Goal: Task Accomplishment & Management: Manage account settings

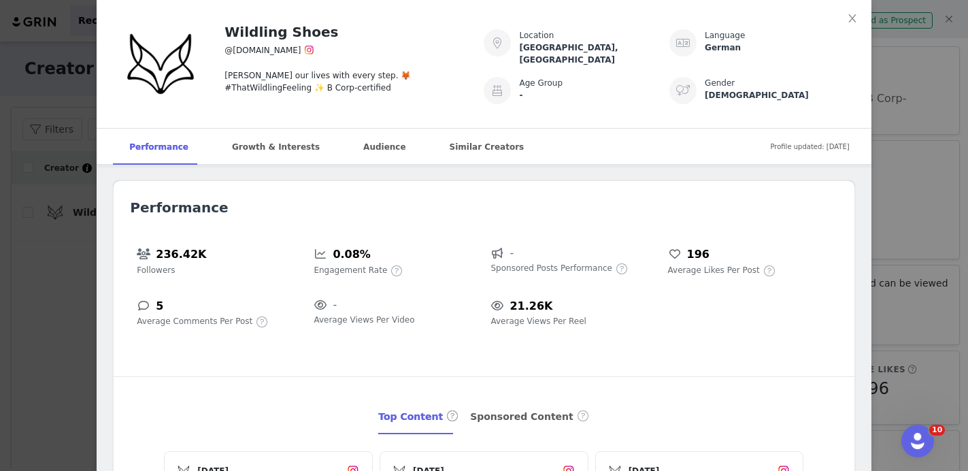
scroll to position [156, 0]
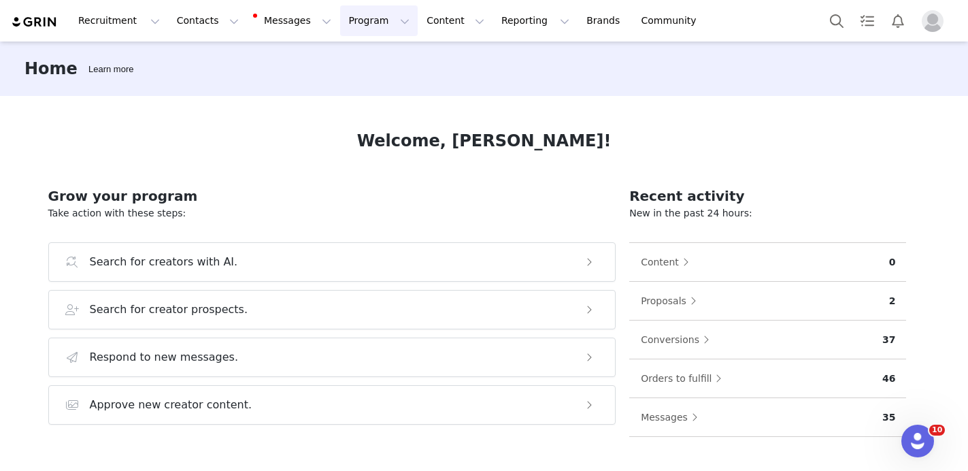
click at [340, 23] on button "Program Program" at bounding box center [379, 20] width 78 height 31
click at [354, 55] on p "Activations" at bounding box center [356, 60] width 52 height 14
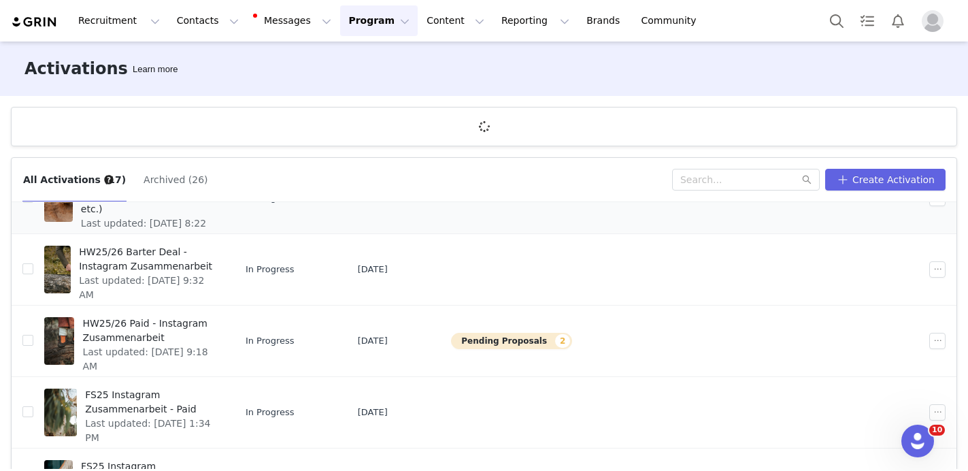
scroll to position [75, 0]
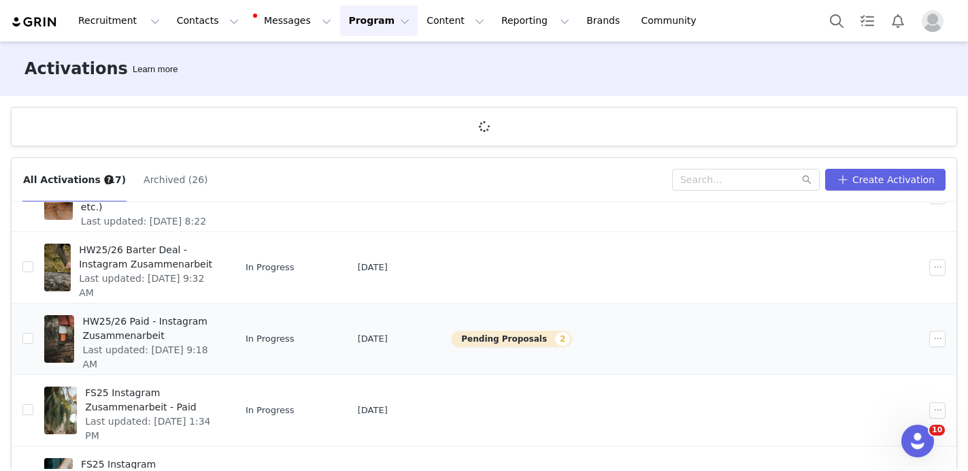
click at [548, 340] on button "Pending Proposals 2" at bounding box center [511, 339] width 121 height 16
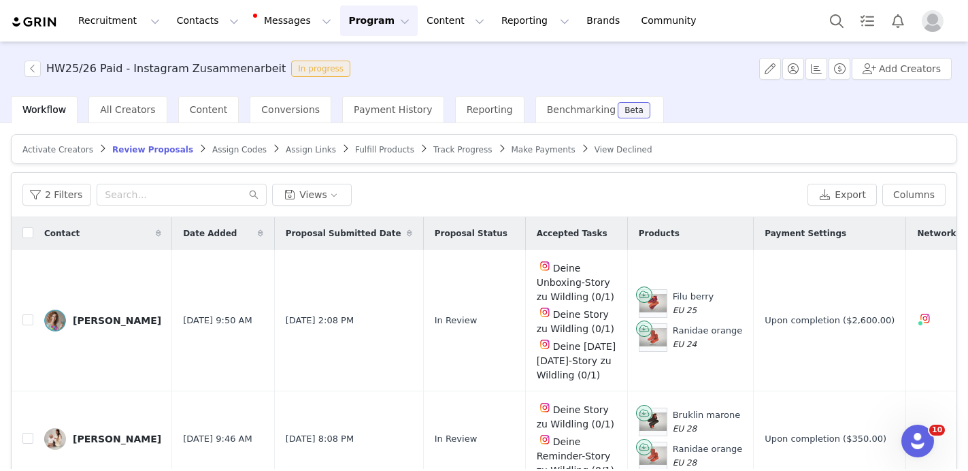
click at [441, 149] on span "Track Progress" at bounding box center [462, 150] width 58 height 10
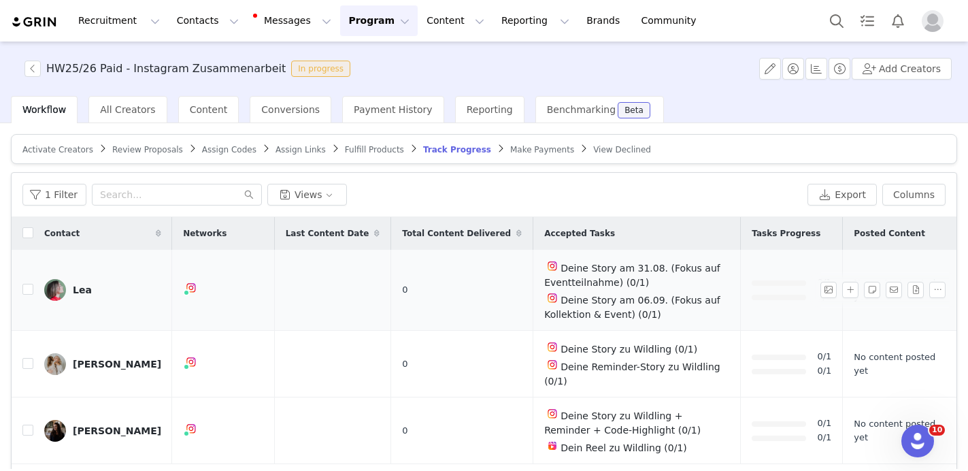
click at [93, 289] on link "Lea" at bounding box center [102, 290] width 117 height 22
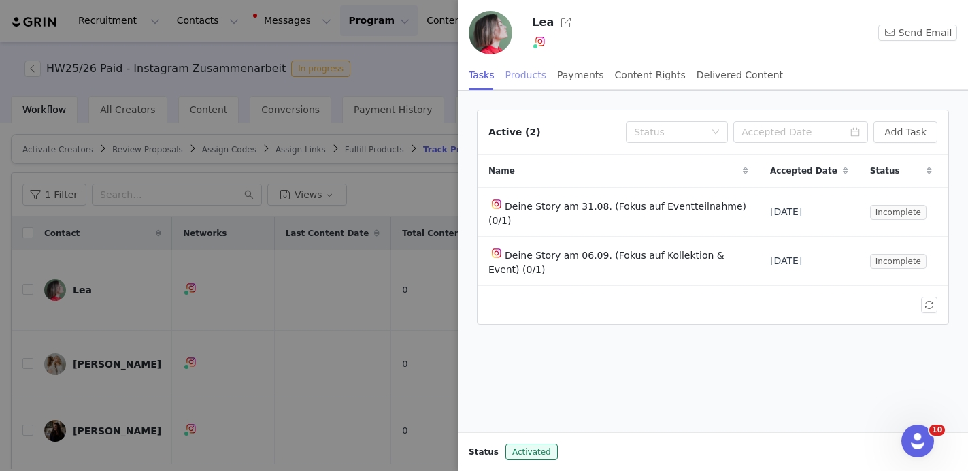
click at [527, 72] on div "Products" at bounding box center [525, 75] width 41 height 31
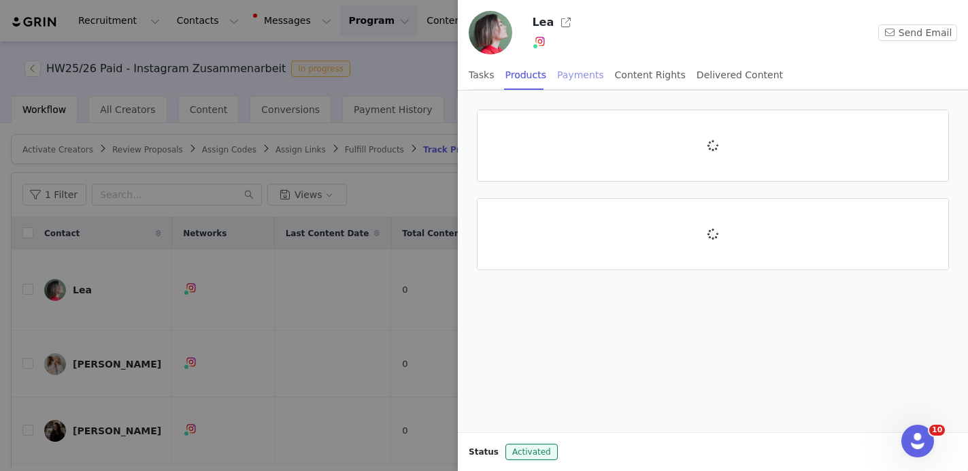
click at [586, 75] on div "Payments" at bounding box center [580, 75] width 47 height 31
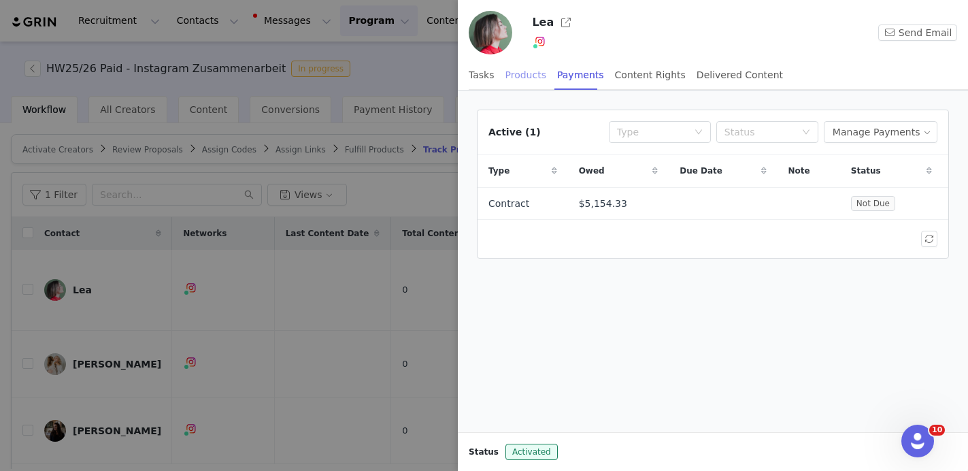
click at [522, 79] on div "Products" at bounding box center [525, 75] width 41 height 31
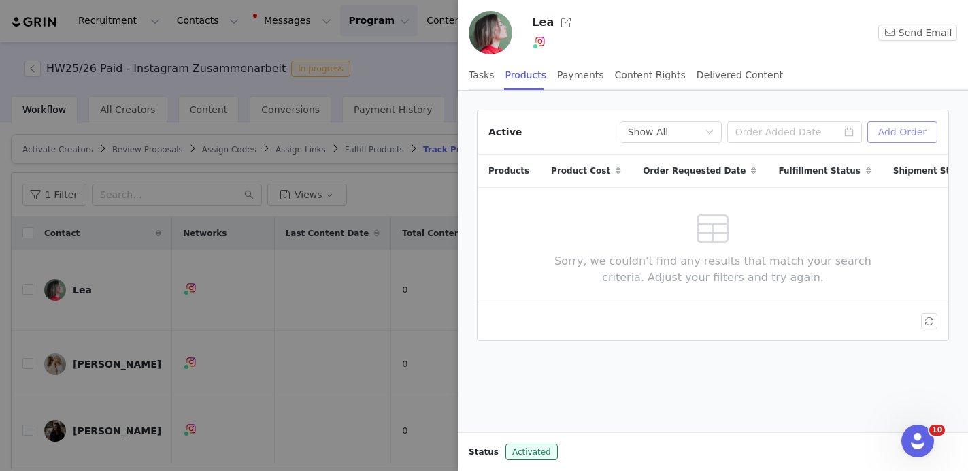
click at [905, 126] on button "Add Order" at bounding box center [902, 132] width 70 height 22
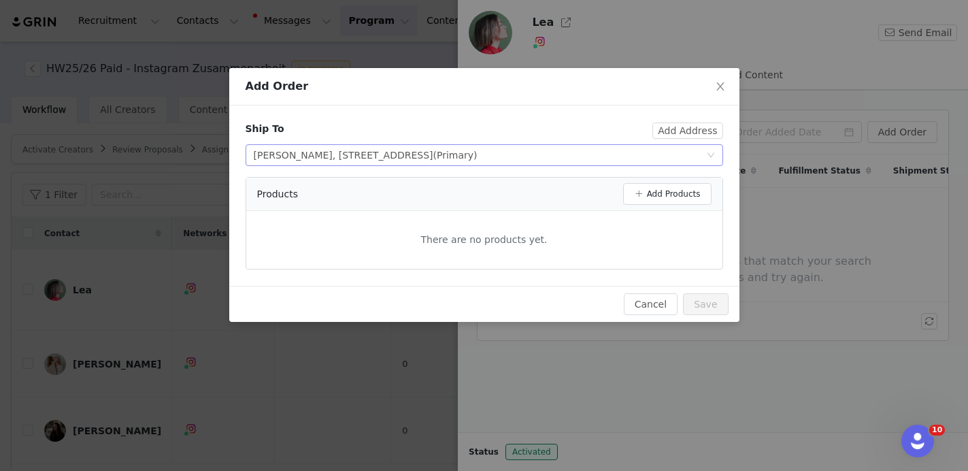
click at [694, 154] on div "Select shipping address Lea Hettich, Rothhausstraße 6-12, Köln, , 50823, German…" at bounding box center [480, 155] width 452 height 20
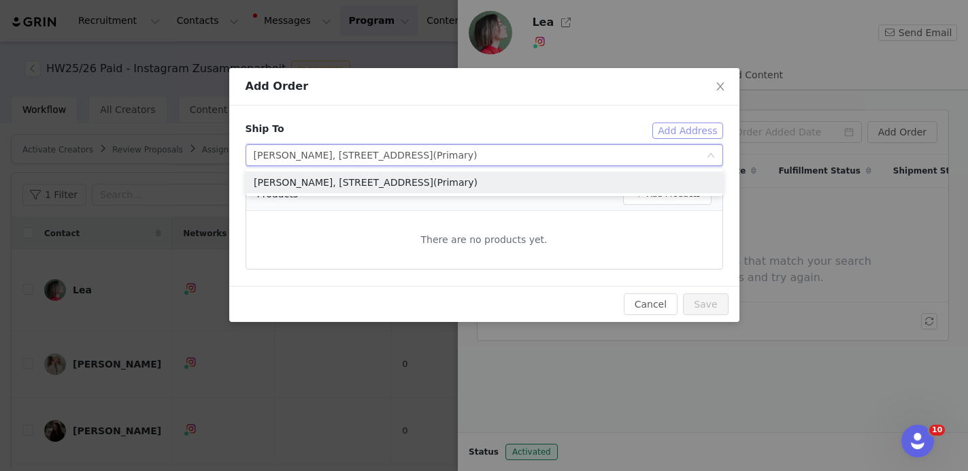
click at [682, 128] on button "Add Address" at bounding box center [687, 130] width 70 height 16
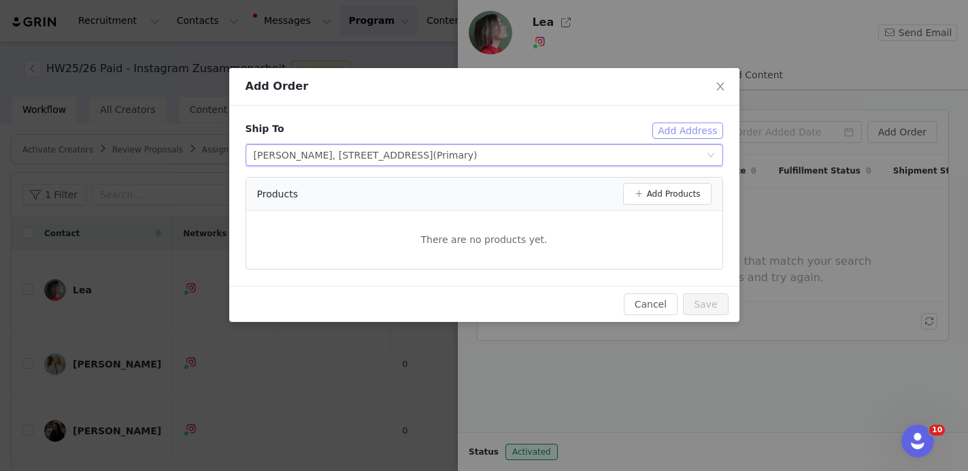
type input "Lea"
type input "lea@oneeggtwokids.de"
type input "+1 (United States)"
type input "015117847805"
select select
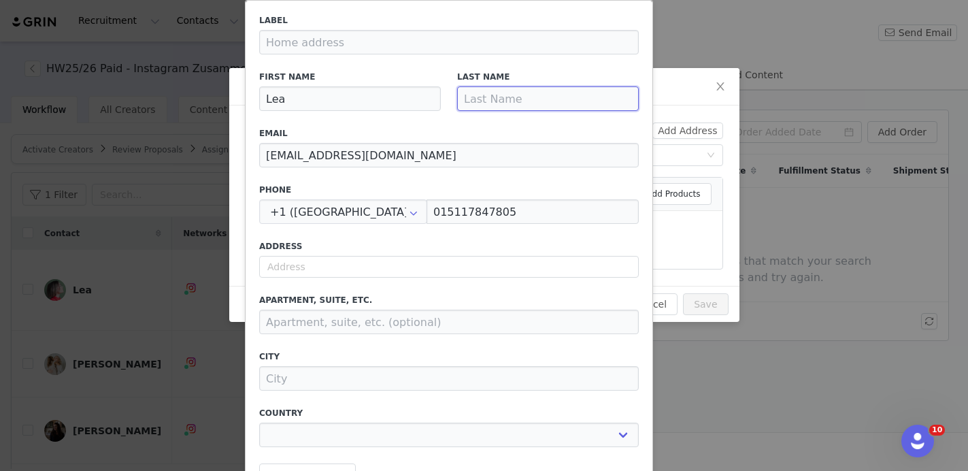
paste input "Lea Hettich Bernhardstr. 157 50968 Köln"
type input "Lea Hettich Bernhardstr. 157 50968 Köln"
select select
type input "Lea Hettich Bernhardstr. 157 50968 Köl"
select select
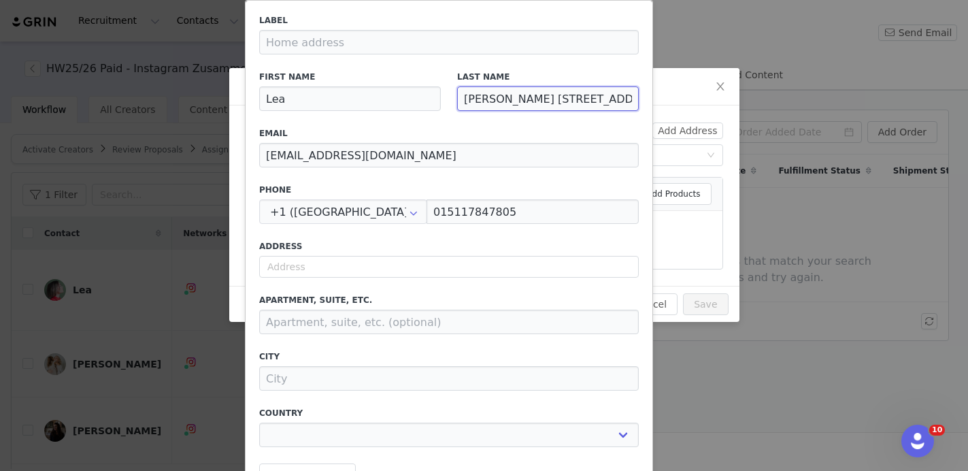
type input "Lea Hettich Bernhardstr. 157 50968 Kö"
select select
type input "Lea Hettich Bernhardstr. 157 50968 K"
select select
type input "Lea Hettich Bernhardstr. 157 50968"
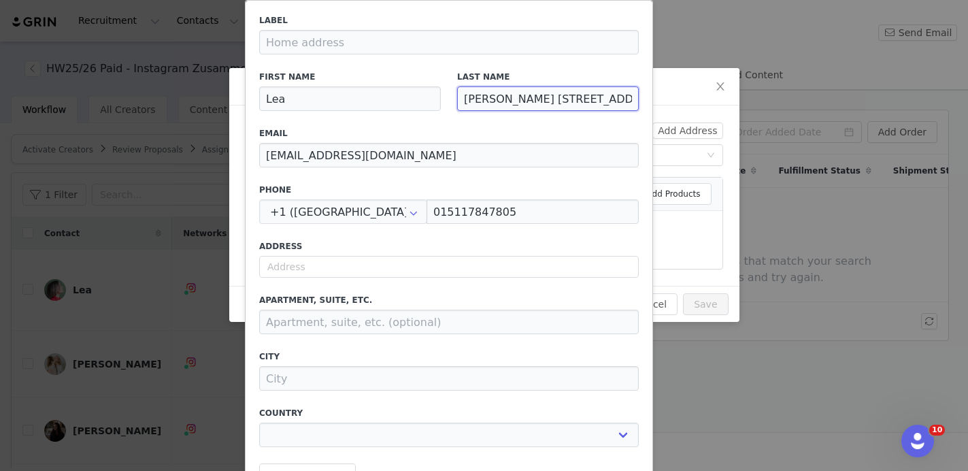
select select
type input "Lea Hettich Bernhardstr. 157 50968"
select select
type input "Lea Hettich Bernhardstr. 157 5096"
select select
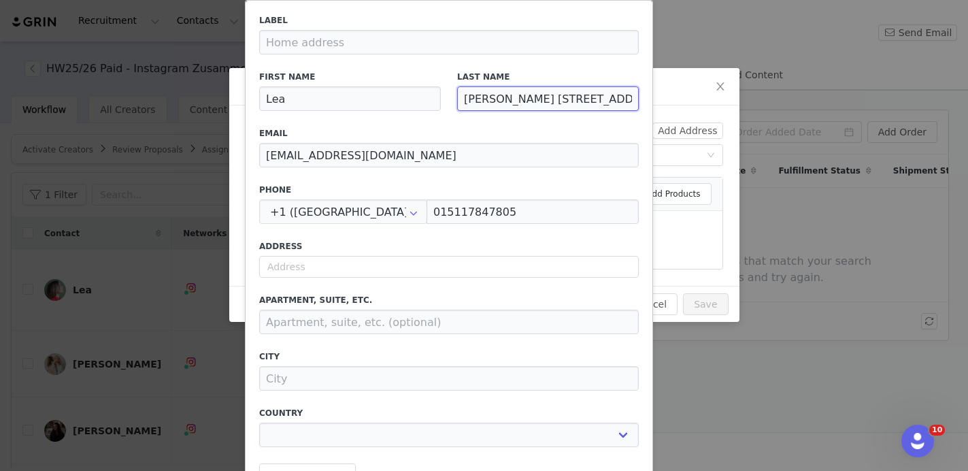
type input "Lea Hettich Bernhardstr. 157 509"
select select
type input "Lea Hettich Bernhardstr. 157 50"
select select
type input "Lea Hettich Bernhardstr. 157 5"
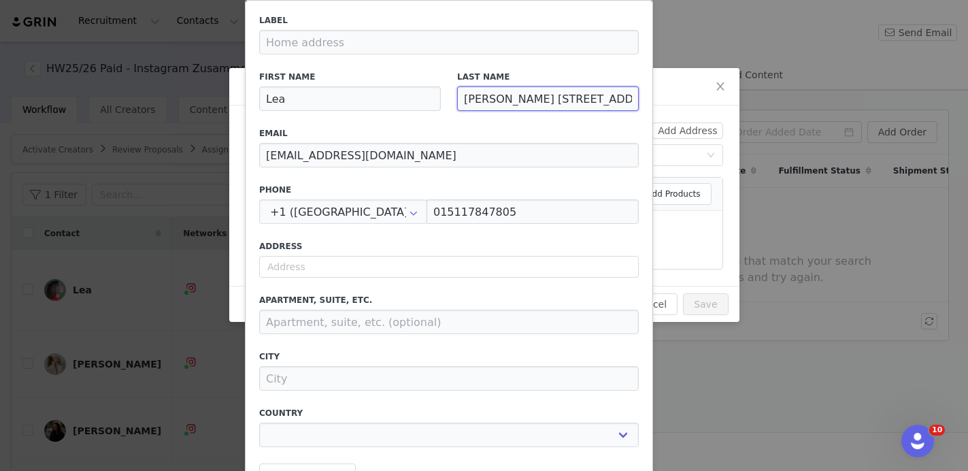
select select
type input "Lea Hettich Bernhardstr. 157"
select select
type input "Lea Hettich Bernhardstr. 157"
select select
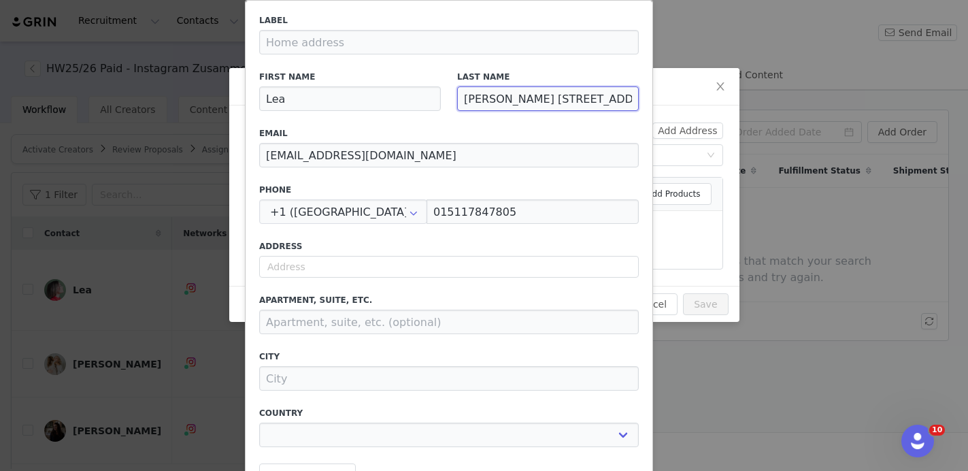
type input "Lea Hettich Bernhardstr. 15"
select select
type input "Lea Hettich Bernhardstr. 1"
select select
type input "Lea Hettich Bernhardstr."
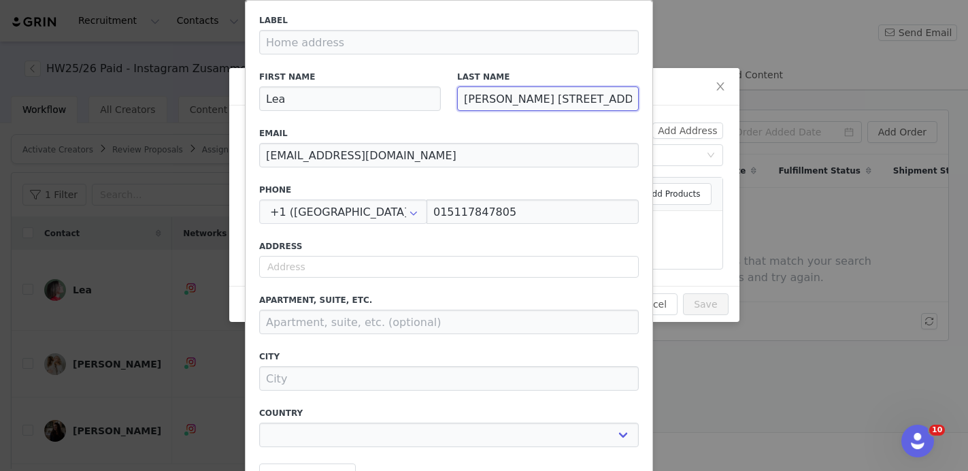
select select
type input "Lea Hettich Bernhardstr."
select select
type input "Lea Hettich Bernhardstr"
select select
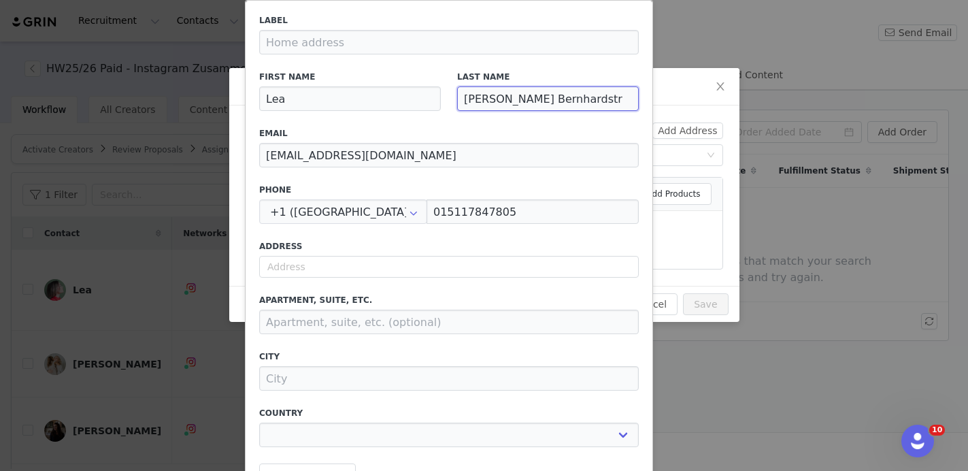
type input "Lea Hettich Bernhardst"
select select
type input "Lea Hettich Bernhards"
select select
type input "Lea Hettich Bernhard"
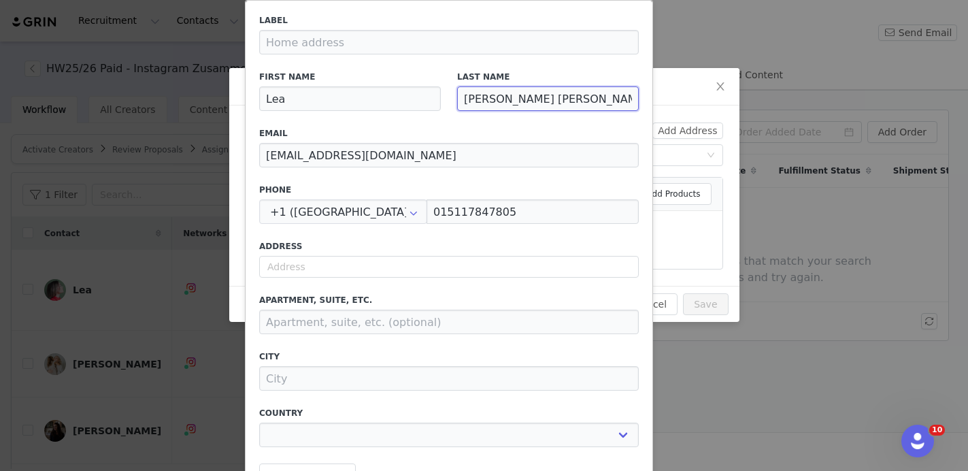
select select
type input "Lea Hettich Bernhar"
select select
type input "Lea Hettich Bernha"
select select
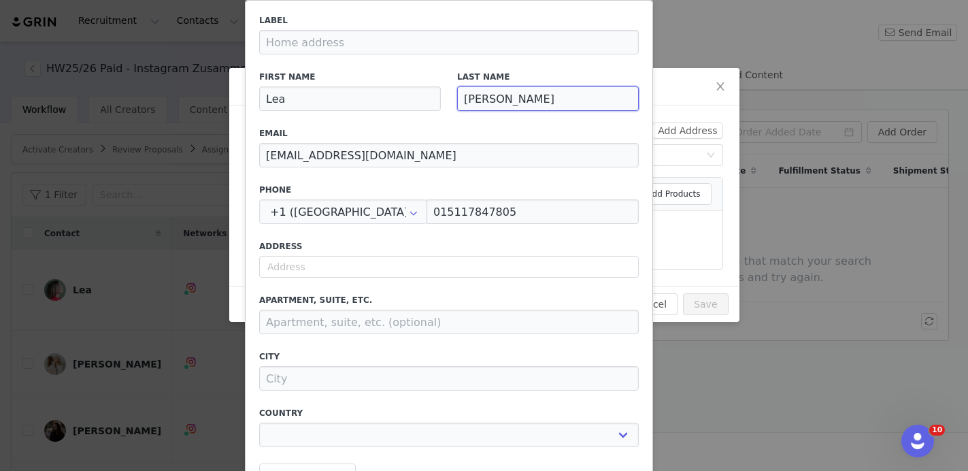
type input "Lea Hettich Bernh"
select select
type input "Lea Hettich Bern"
select select
type input "Lea Hettich Ber"
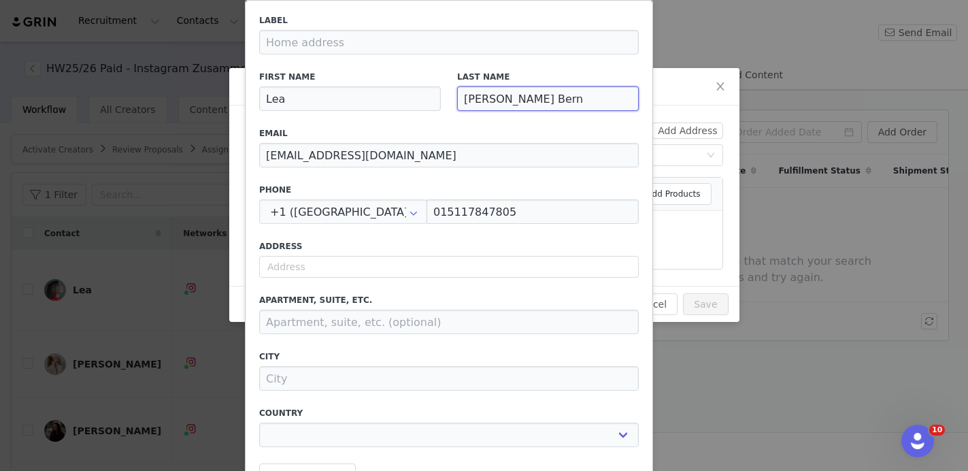
select select
type input "Lea Hettich Be"
select select
type input "Lea Hettich B"
select select
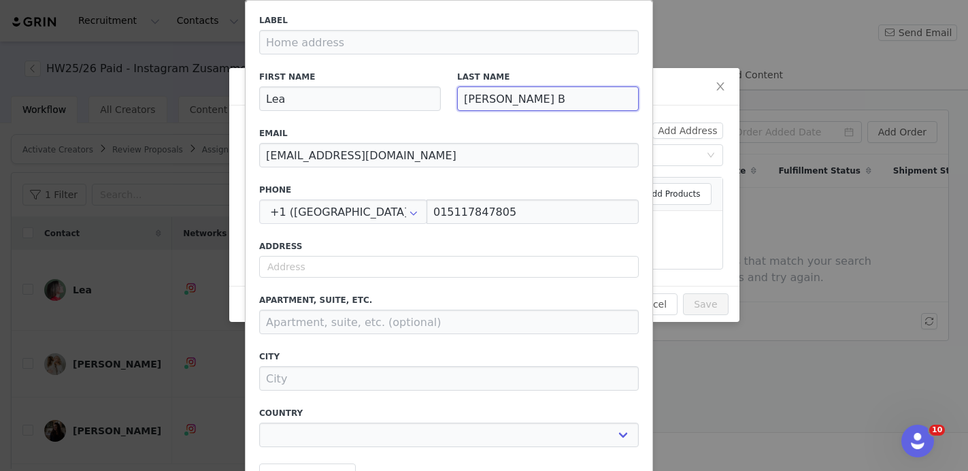
type input "Lea Hettich"
select select
type input "Lea Hettich"
select select
drag, startPoint x: 486, startPoint y: 98, endPoint x: 454, endPoint y: 97, distance: 32.0
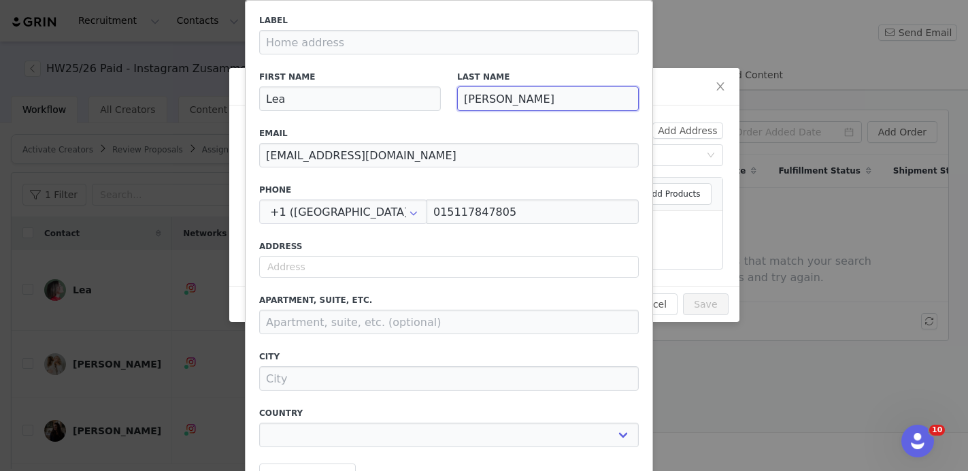
click at [454, 97] on div "Last Name Lea Hettich" at bounding box center [548, 91] width 198 height 56
type input "Hettich"
select select
type input "Hettich"
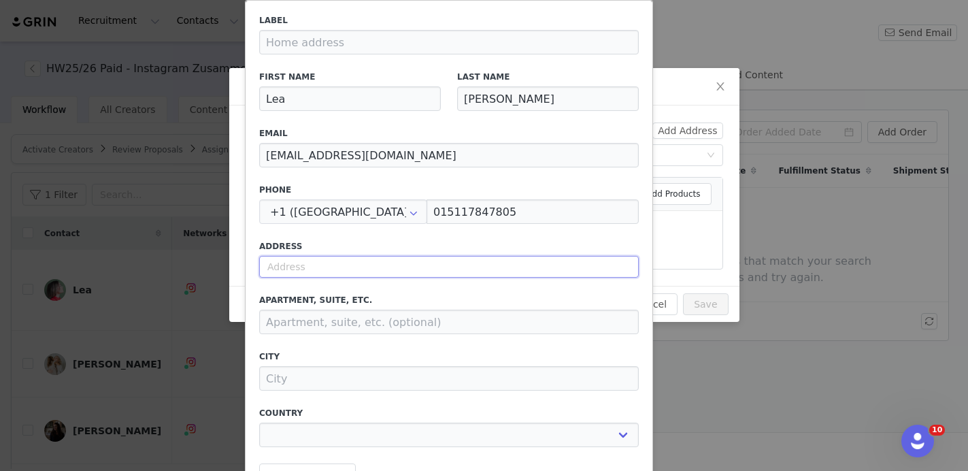
paste input "Lea Hettich Bernhardstr. 157 50968 Köln"
select select
type input "Lea Hettich Bernhardstr. 157 50968 Köln"
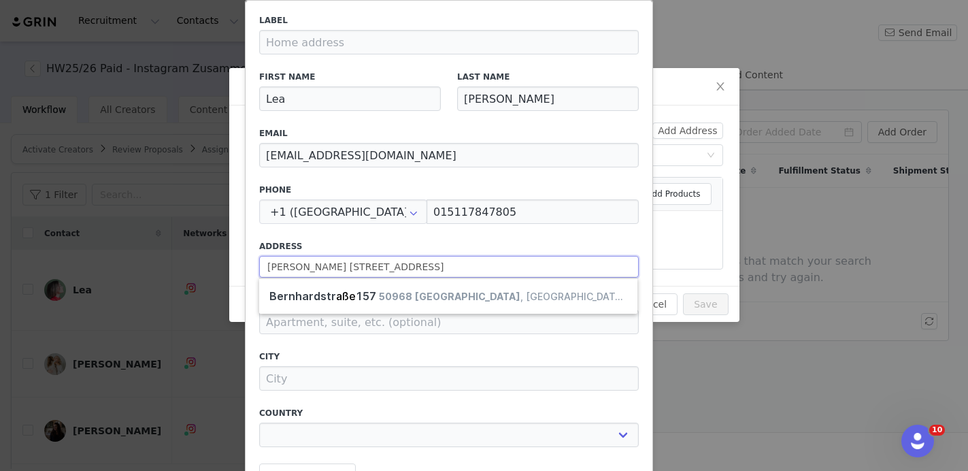
drag, startPoint x: 322, startPoint y: 267, endPoint x: 256, endPoint y: 264, distance: 66.1
click at [256, 264] on div "Label First Name Lea Last Name Hettich Email lea@oneeggtwokids.de Phone +1 (Uni…" at bounding box center [449, 248] width 396 height 484
select select
type input "Bernhardstraße 157, 50968 Köln, Rodenkirchen, Germany"
type input "Köln"
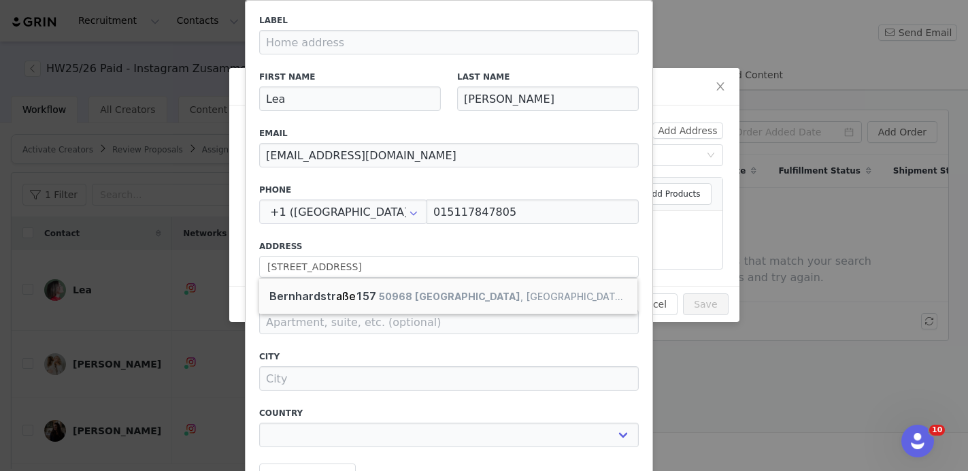
select select "[object Object]"
type input "157 Bernhardstraße"
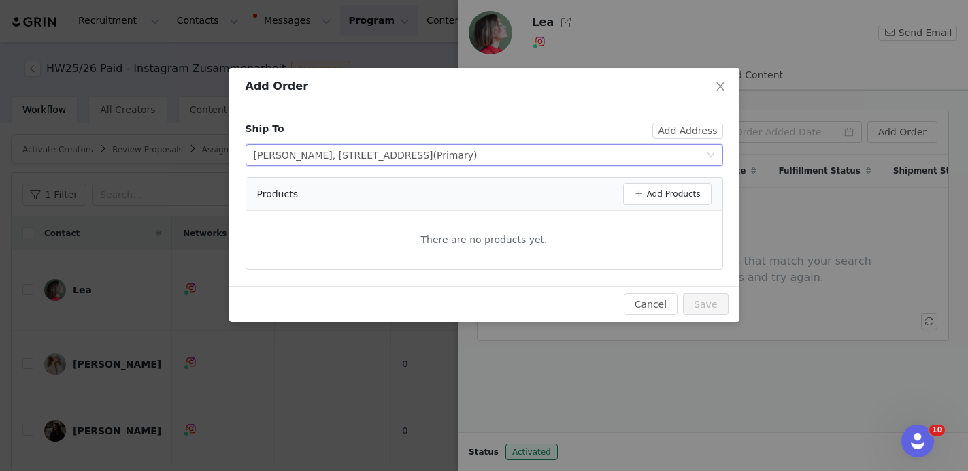
click at [643, 156] on div "Select shipping address Lea Hettich, Rothhausstraße 6-12, Köln, , 50823, German…" at bounding box center [480, 155] width 452 height 20
click at [609, 123] on div "Ship To" at bounding box center [449, 133] width 407 height 22
click at [691, 129] on button "Add Address" at bounding box center [687, 130] width 70 height 16
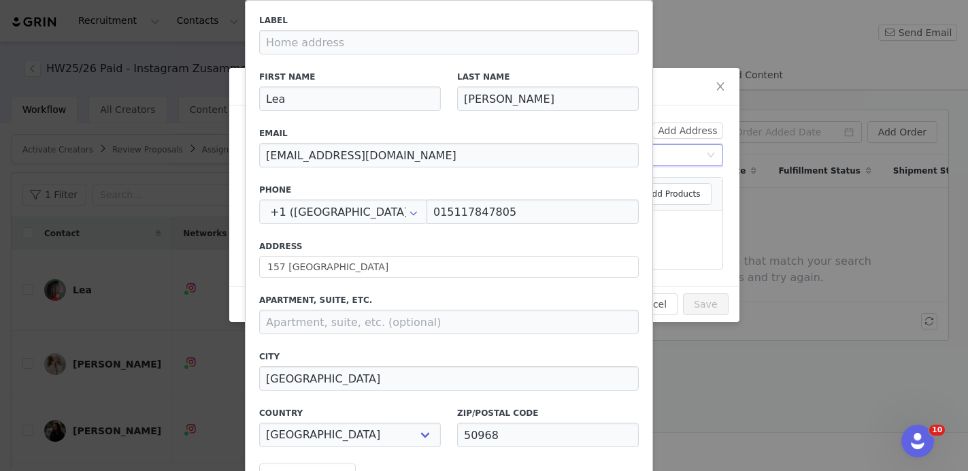
click at [697, 154] on div "Select shipping address Lea Hettich, Rothhausstraße 6-12, Köln, , 50823, German…" at bounding box center [480, 155] width 452 height 20
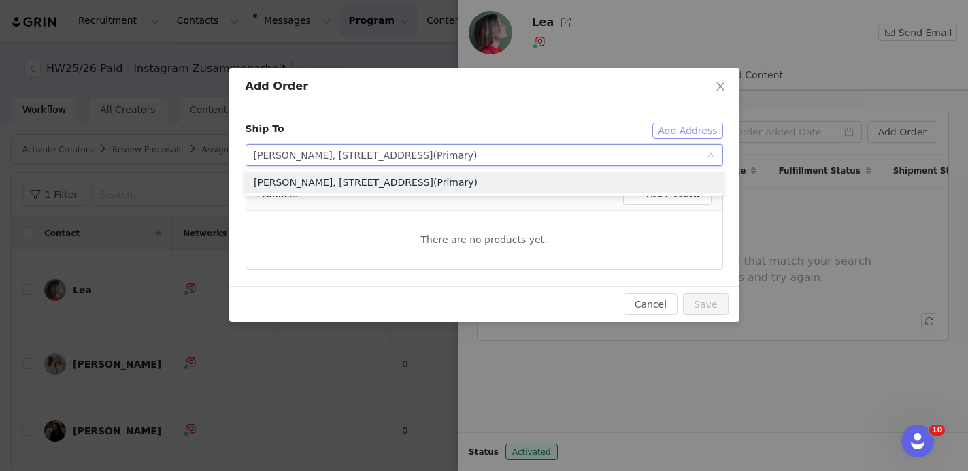
click at [689, 132] on button "Add Address" at bounding box center [687, 130] width 70 height 16
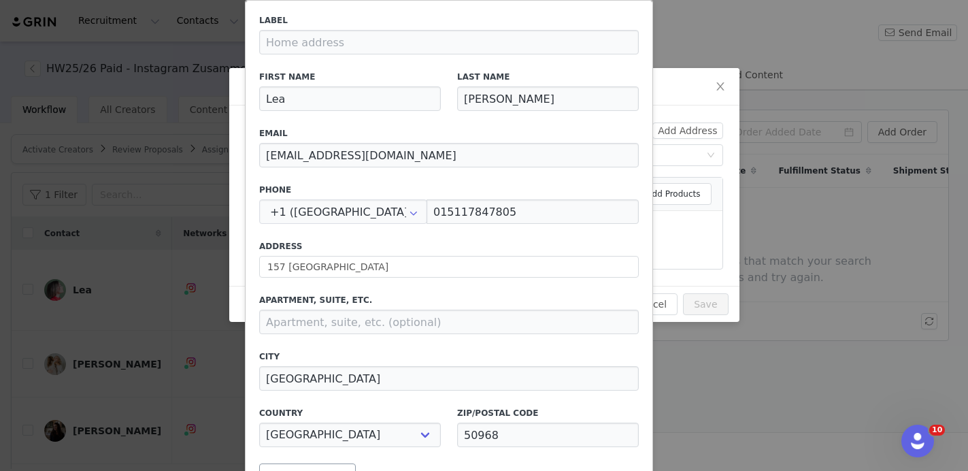
click at [299, 466] on button "Save Address" at bounding box center [307, 475] width 97 height 24
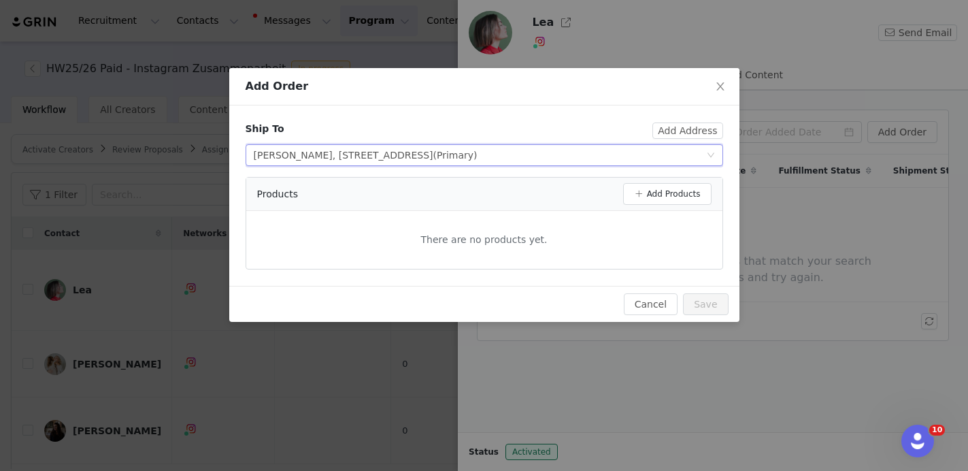
click at [567, 152] on div "Select shipping address Lea Hettich, Rothhausstraße 6-12, Köln, , 50823, German…" at bounding box center [480, 155] width 452 height 20
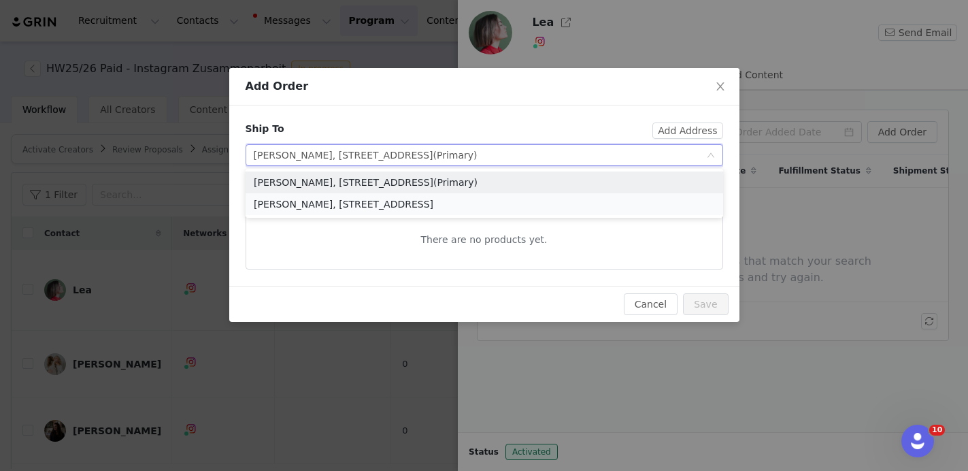
click at [528, 203] on li "Lea Hettich, 157 Bernhardstraße, Köln, NRW, 50968, Germany" at bounding box center [484, 204] width 477 height 22
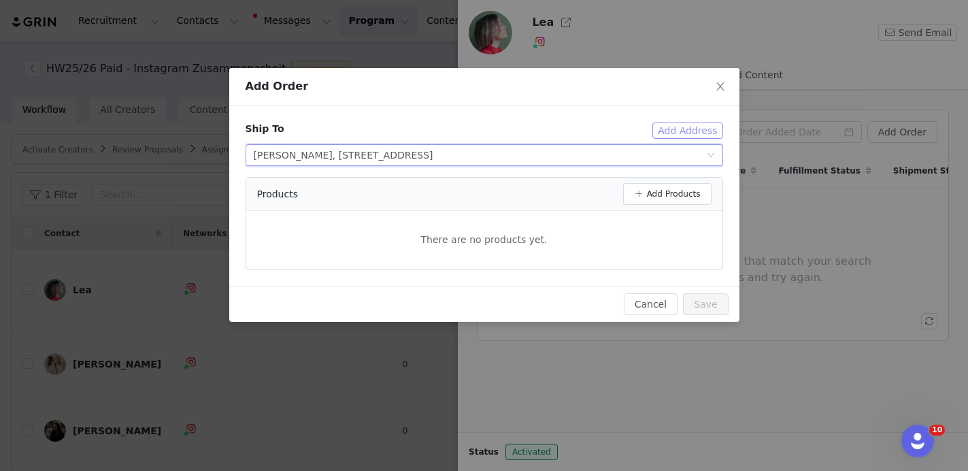
click at [687, 133] on button "Add Address" at bounding box center [687, 130] width 70 height 16
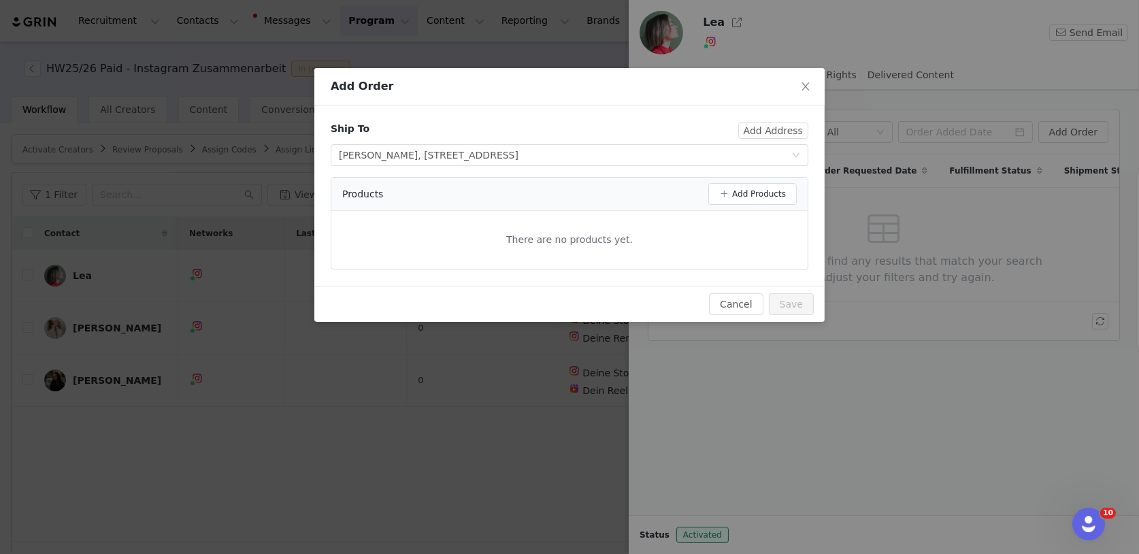
click at [761, 224] on div "There are no products yet." at bounding box center [569, 240] width 476 height 36
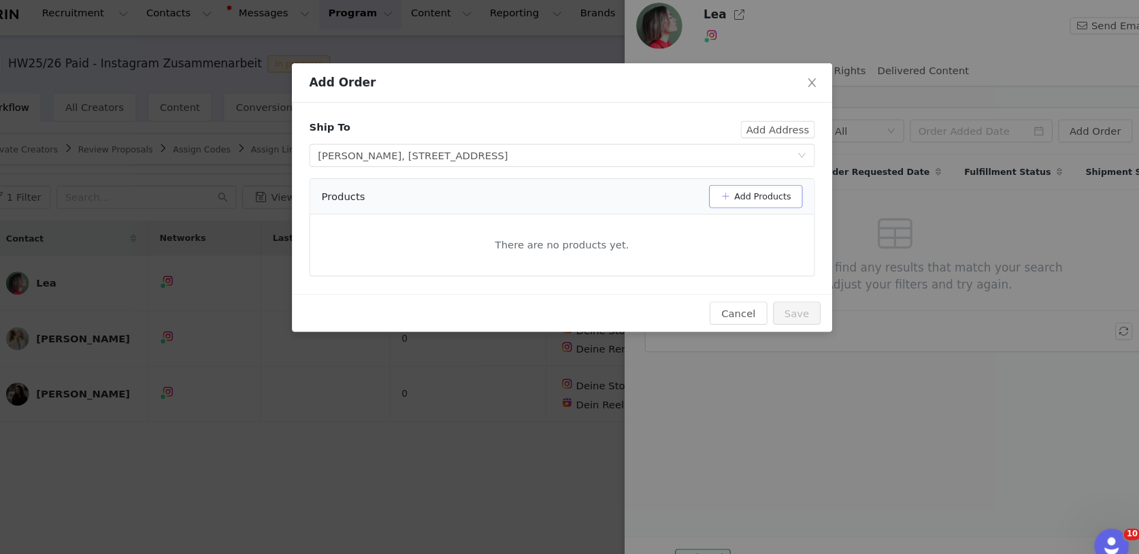
click at [714, 183] on button "Add Products" at bounding box center [752, 194] width 88 height 22
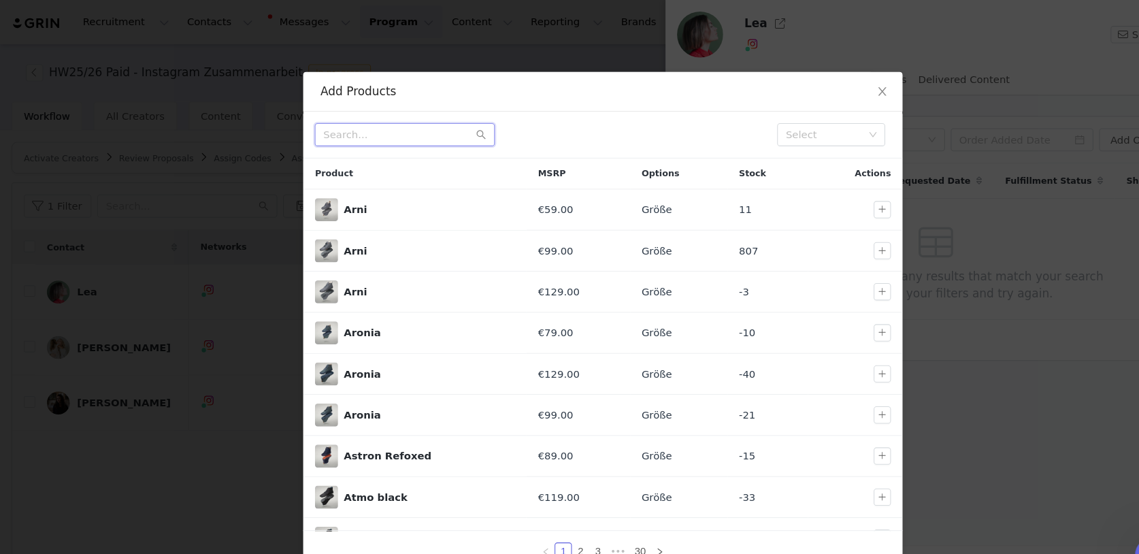
click at [419, 131] on input "text" at bounding box center [382, 127] width 170 height 22
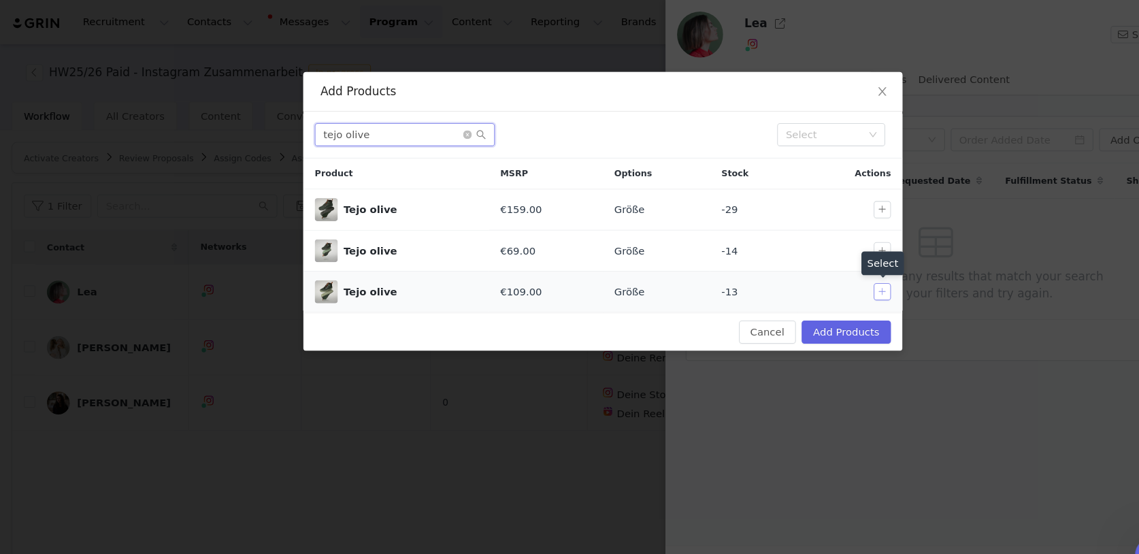
type input "tejo olive"
click at [833, 278] on button "button" at bounding box center [833, 275] width 16 height 16
click at [795, 309] on button "Add Products" at bounding box center [799, 314] width 84 height 22
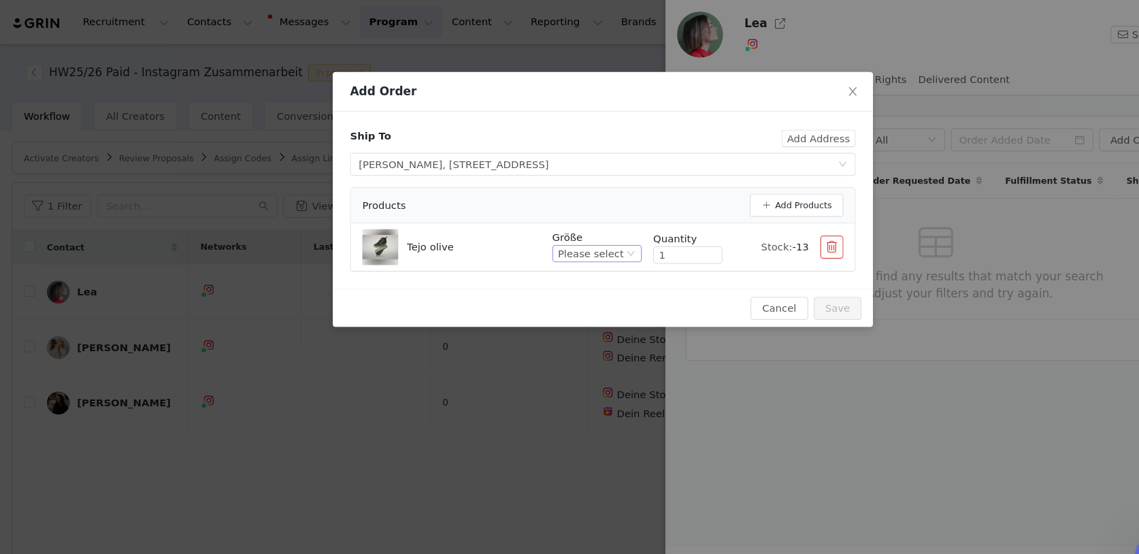
click at [575, 235] on div "Please select" at bounding box center [558, 239] width 62 height 15
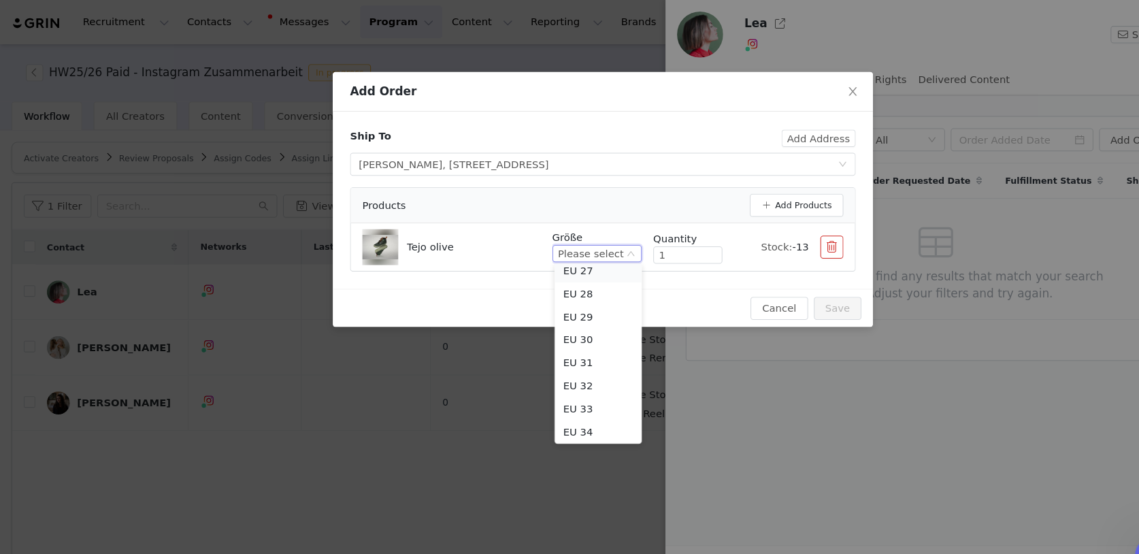
scroll to position [120, 0]
click at [562, 356] on li "EU 32" at bounding box center [565, 361] width 82 height 22
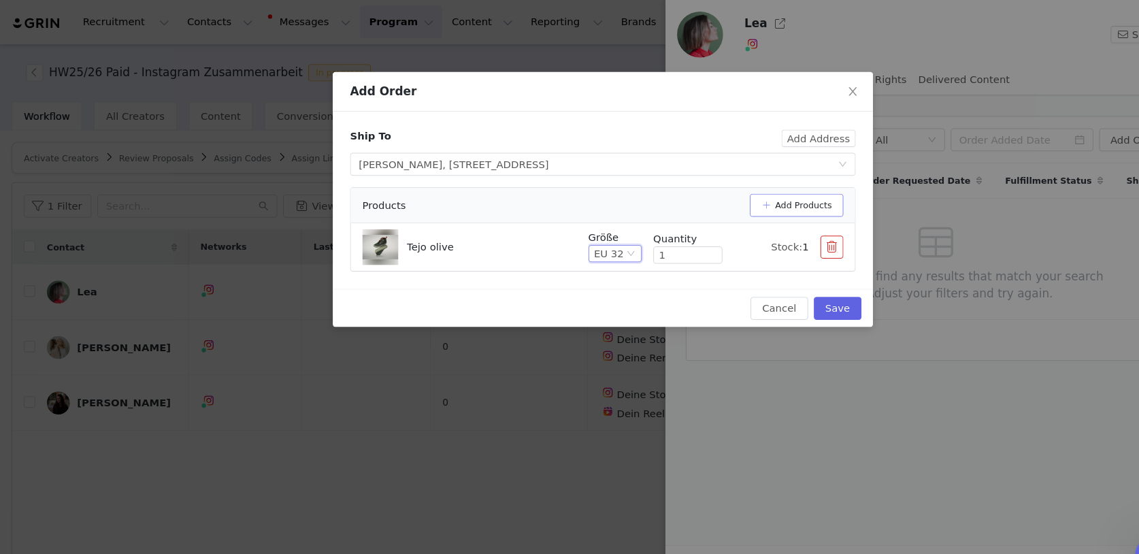
click at [750, 189] on button "Add Products" at bounding box center [752, 194] width 88 height 22
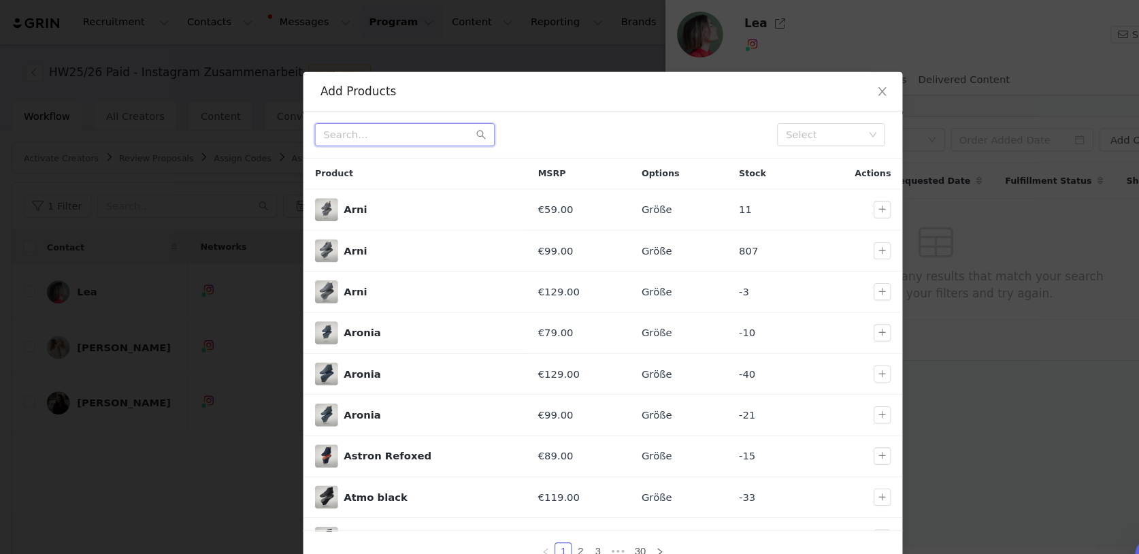
click at [355, 127] on input "text" at bounding box center [382, 127] width 170 height 22
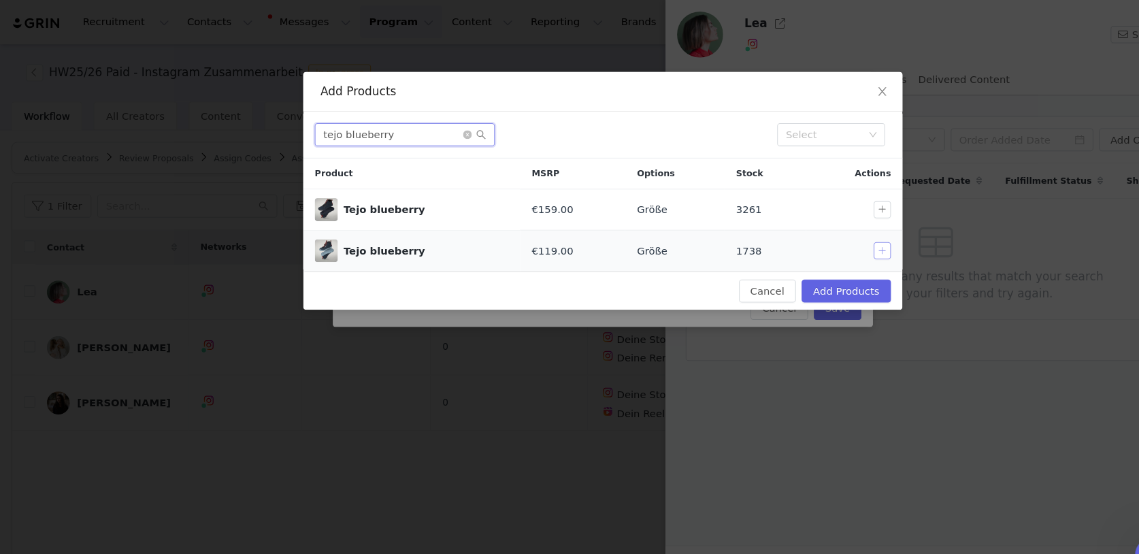
type input "tejo blueberry"
click at [833, 236] on button "button" at bounding box center [833, 237] width 16 height 16
click at [785, 274] on button "Add Products" at bounding box center [799, 275] width 84 height 22
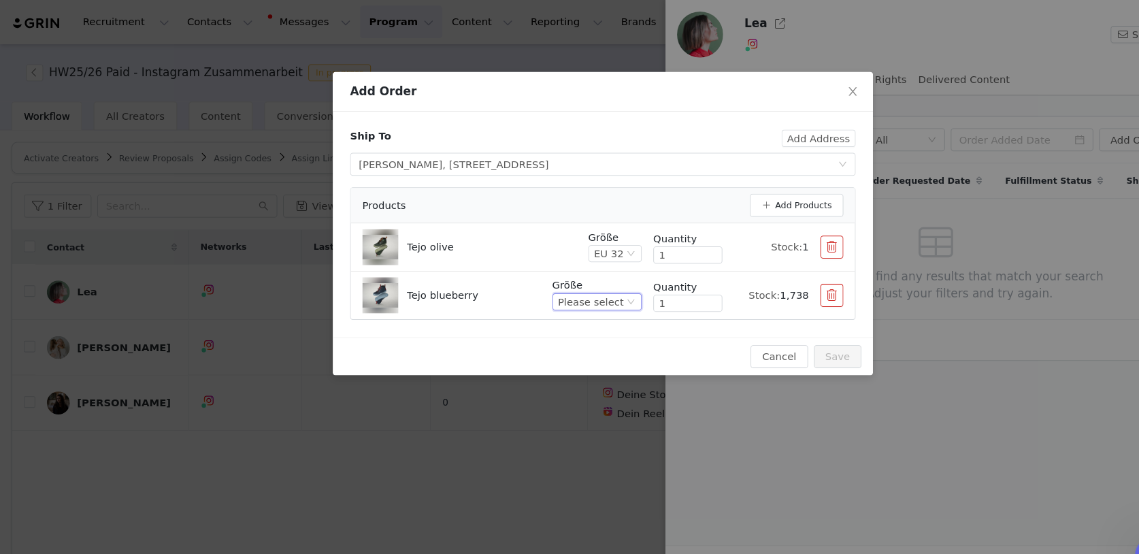
click at [575, 282] on div "Please select" at bounding box center [558, 285] width 62 height 15
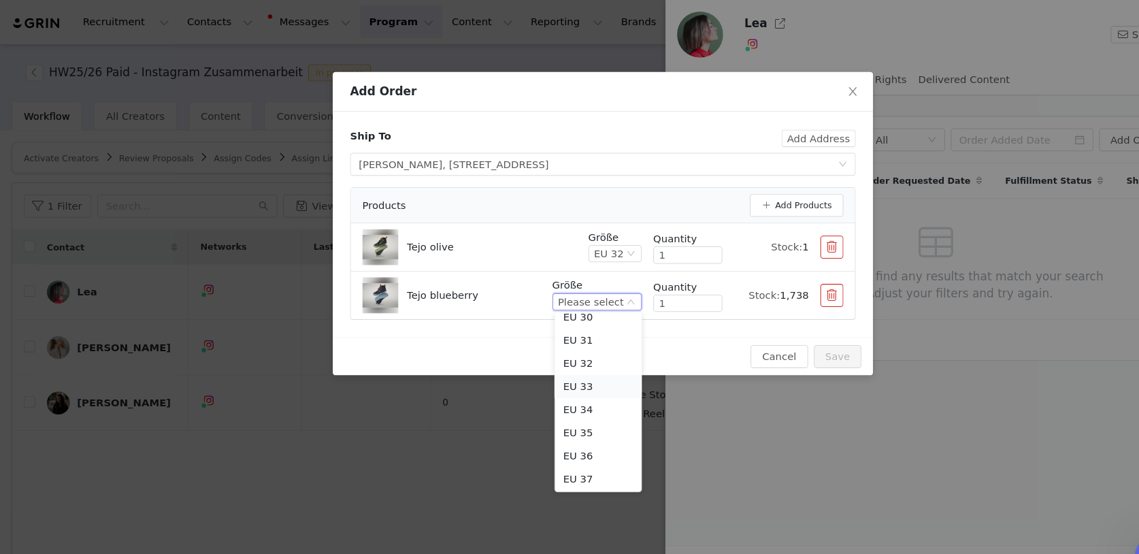
scroll to position [188, 0]
click at [560, 396] on li "EU 35" at bounding box center [565, 403] width 82 height 22
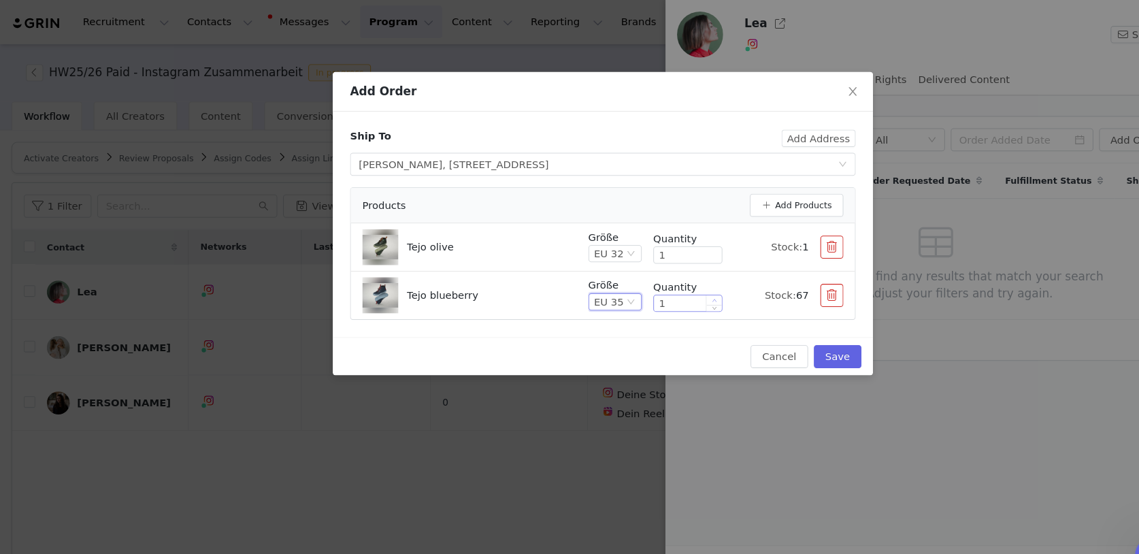
type input "2"
click at [674, 282] on icon "icon: up" at bounding box center [675, 283] width 4 height 3
click at [655, 171] on div "Ship To Add Address Select shipping address Lea Hettich, 157 Bernhardstraße, Kö…" at bounding box center [569, 212] width 477 height 180
click at [738, 192] on button "Add Products" at bounding box center [752, 194] width 88 height 22
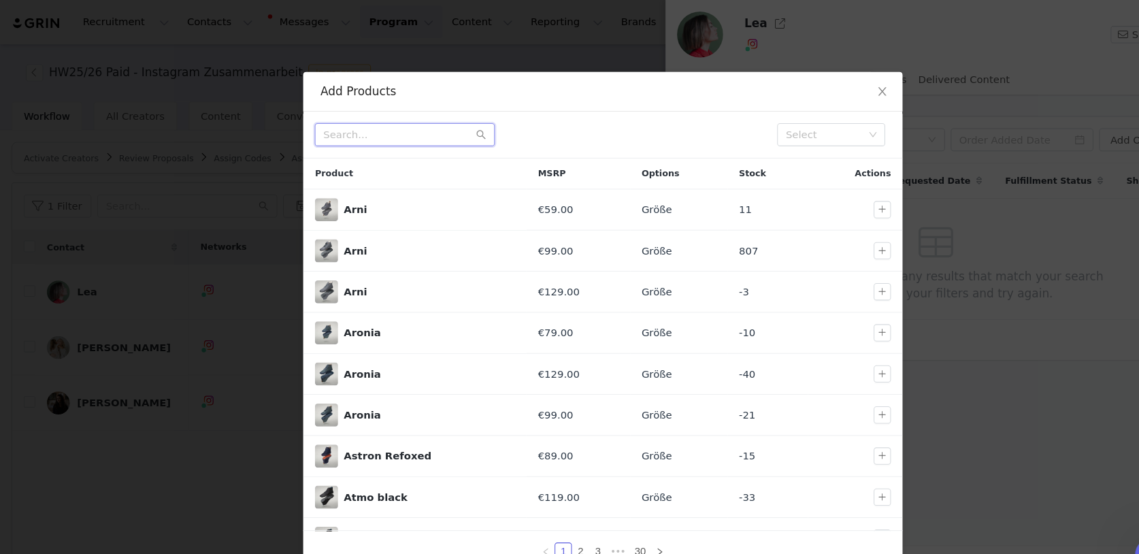
click at [388, 121] on input "text" at bounding box center [382, 127] width 170 height 22
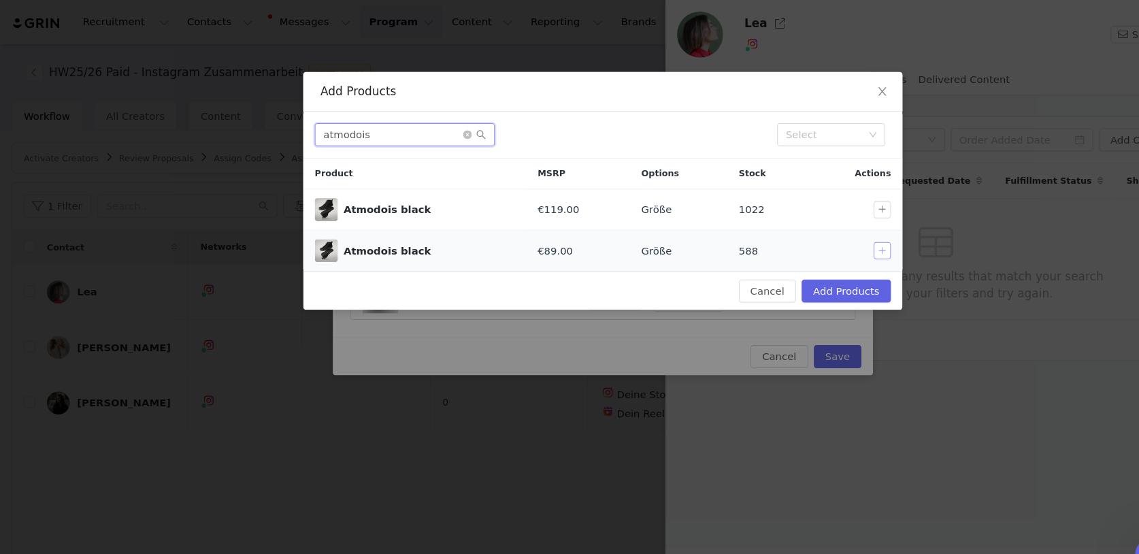
type input "atmodois"
click at [833, 231] on button "button" at bounding box center [833, 237] width 16 height 16
click at [796, 272] on button "Add Products" at bounding box center [799, 275] width 84 height 22
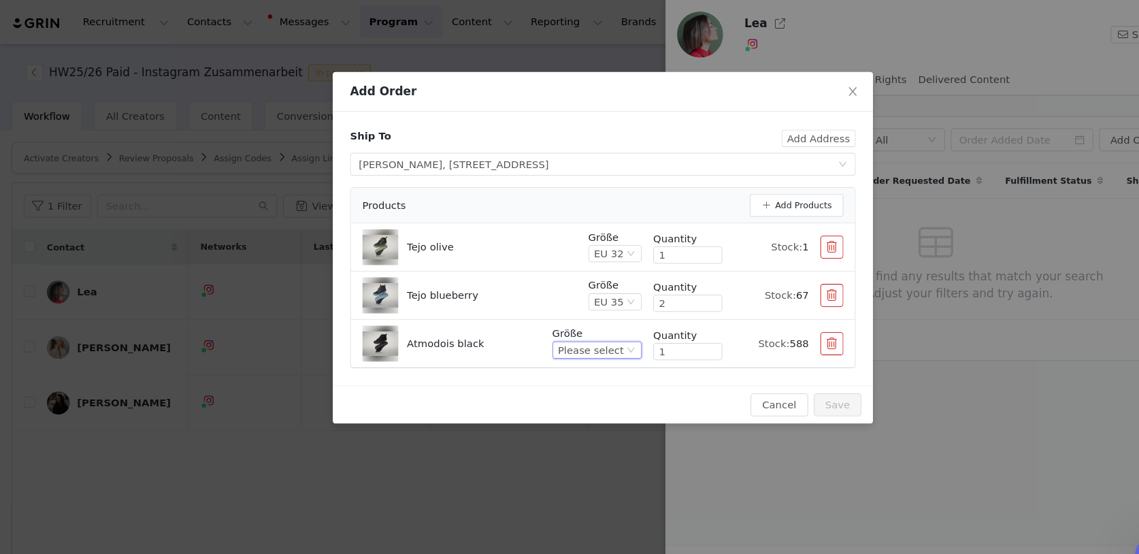
click at [583, 331] on div "Please select" at bounding box center [558, 330] width 62 height 15
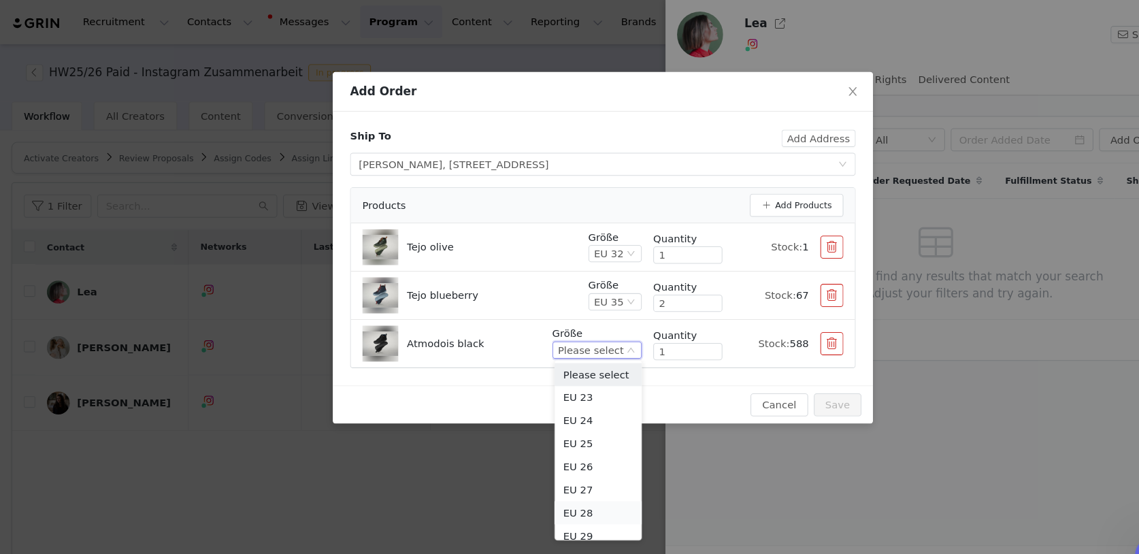
click at [567, 470] on li "EU 28" at bounding box center [565, 484] width 82 height 22
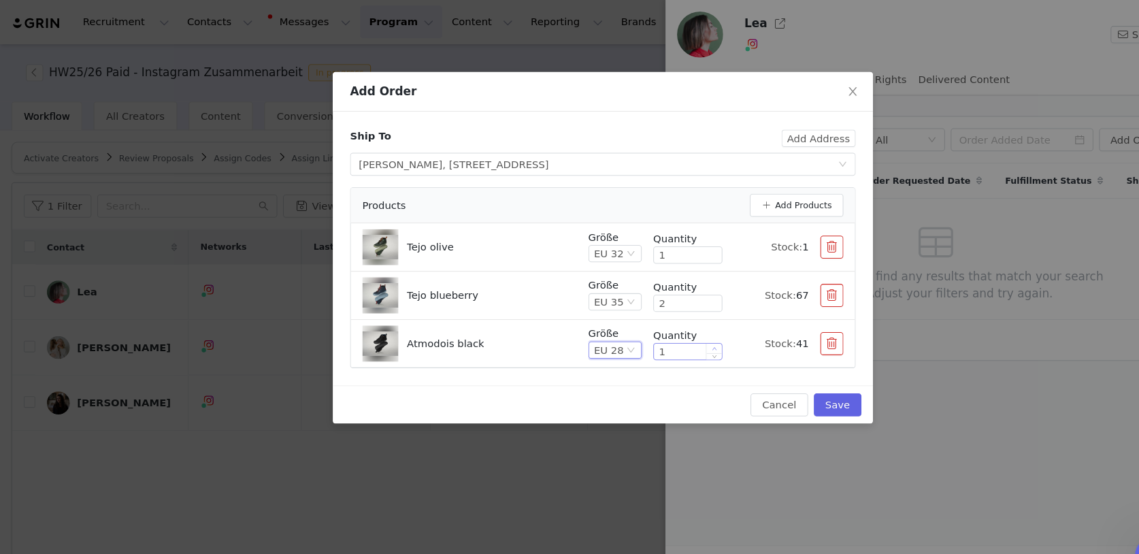
type input "2"
click at [673, 327] on icon "icon: up" at bounding box center [675, 329] width 5 height 5
click at [793, 379] on button "Save" at bounding box center [791, 382] width 45 height 22
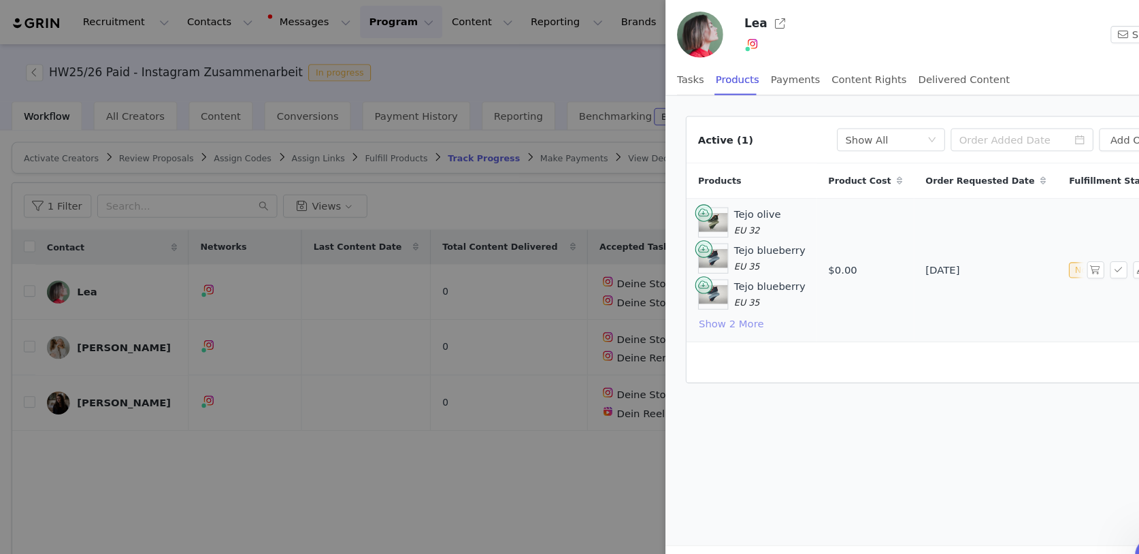
click at [702, 305] on button "Show 2 More" at bounding box center [690, 306] width 63 height 16
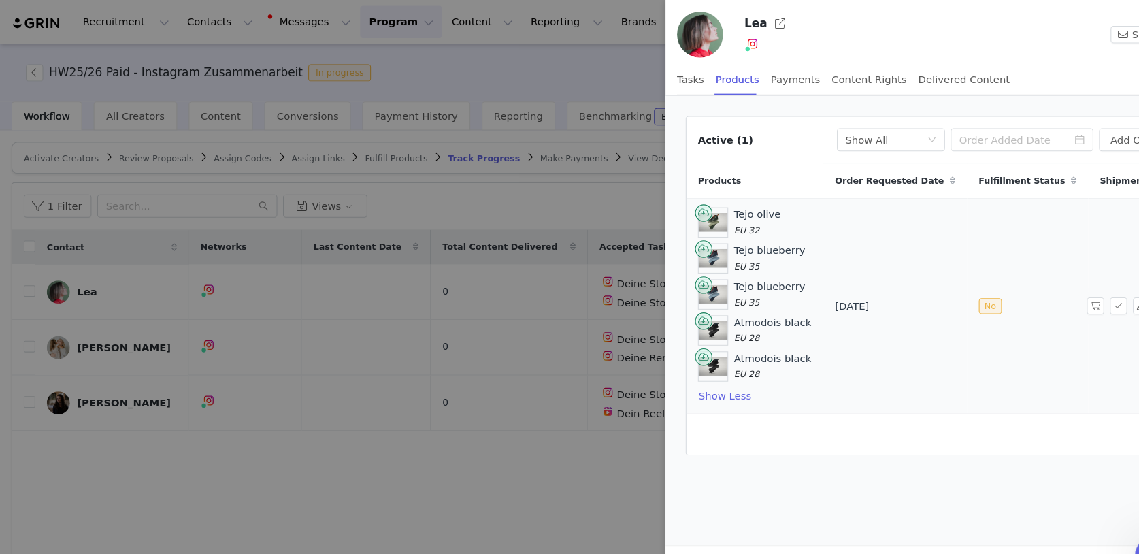
scroll to position [0, 90]
click at [967, 291] on button "button" at bounding box center [1034, 289] width 16 height 16
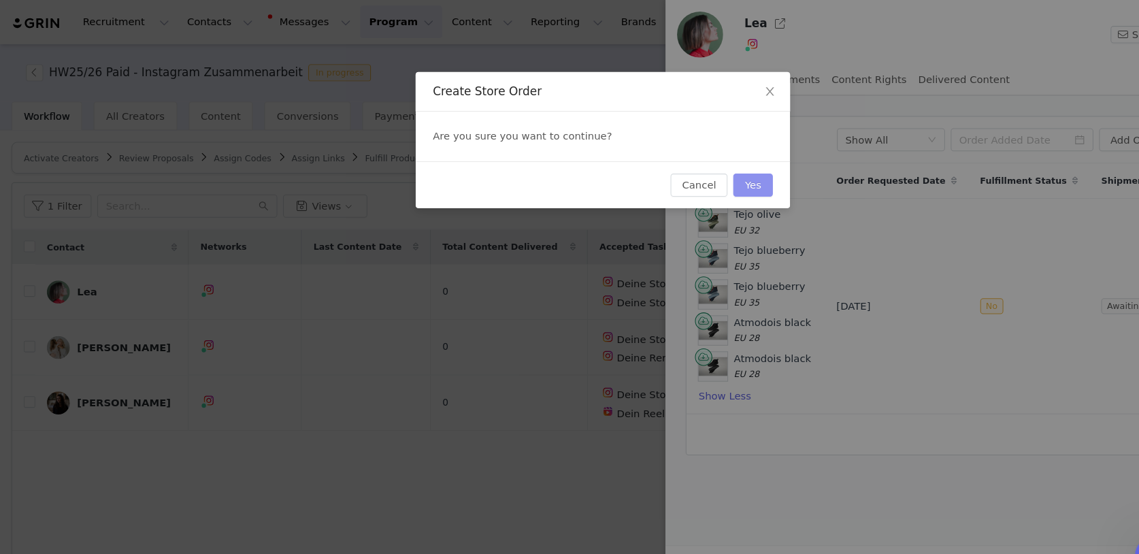
click at [717, 172] on button "Yes" at bounding box center [710, 175] width 37 height 22
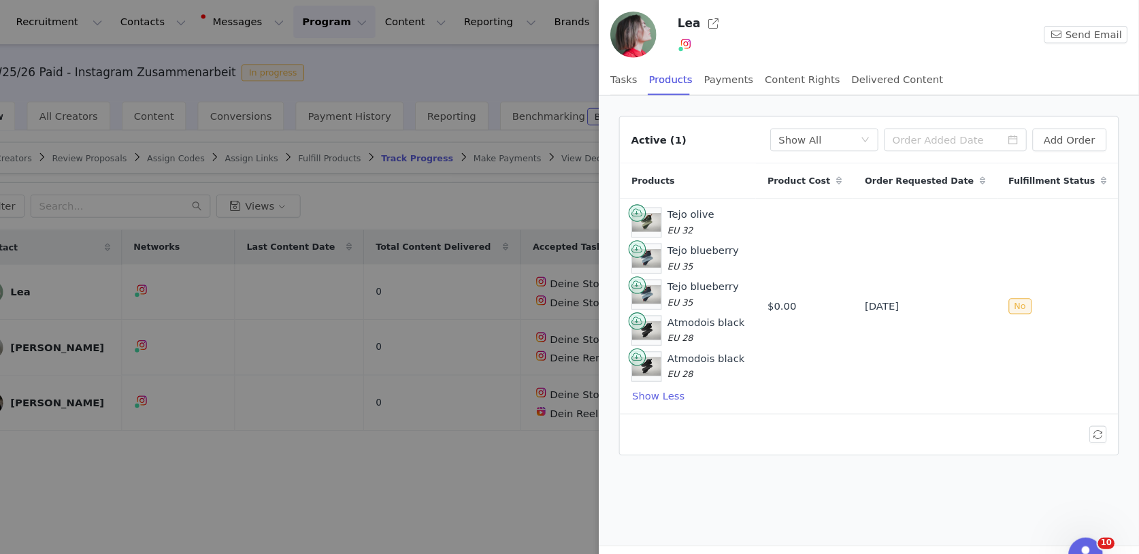
scroll to position [0, 0]
click at [526, 58] on div at bounding box center [569, 277] width 1139 height 554
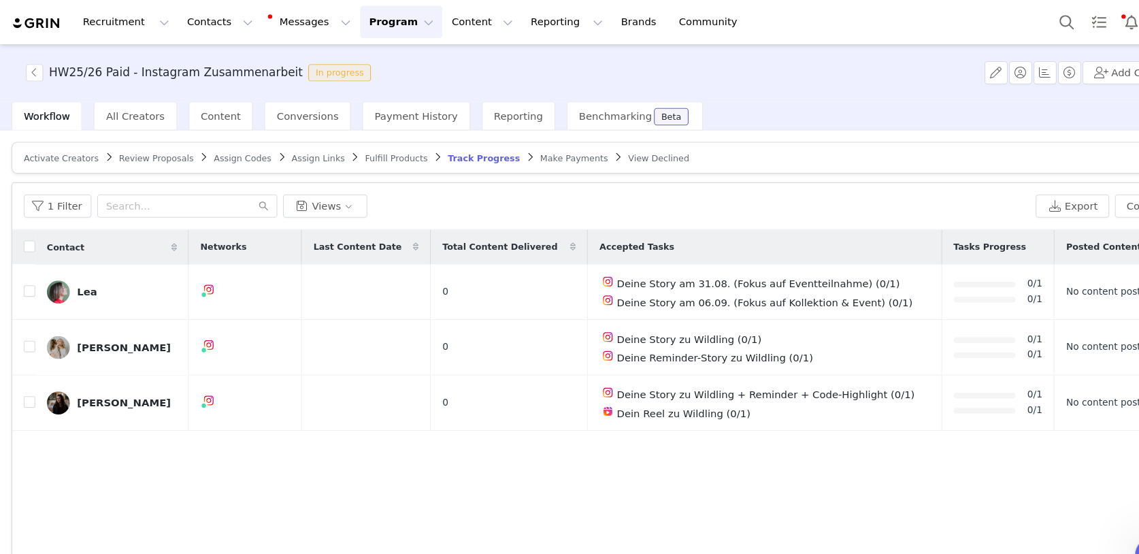
click at [38, 24] on img at bounding box center [35, 22] width 48 height 13
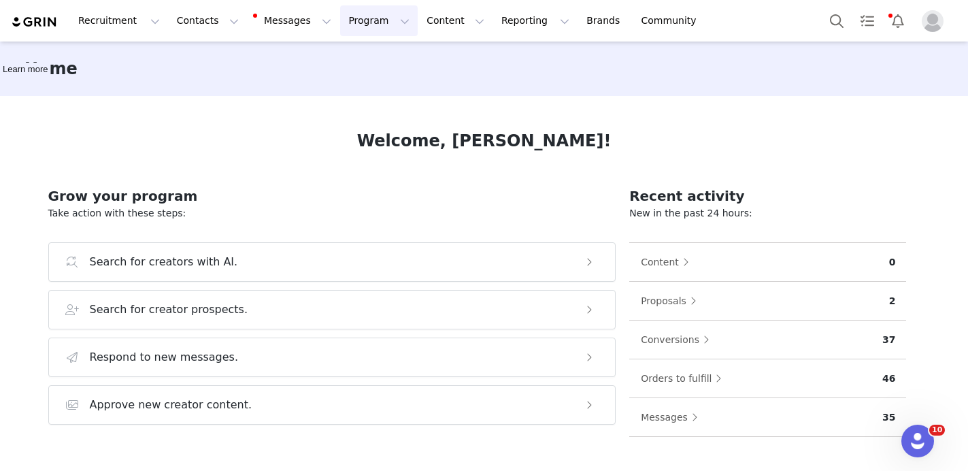
click at [384, 23] on button "Program Program" at bounding box center [379, 20] width 78 height 31
click at [378, 54] on p "Activations" at bounding box center [356, 60] width 52 height 14
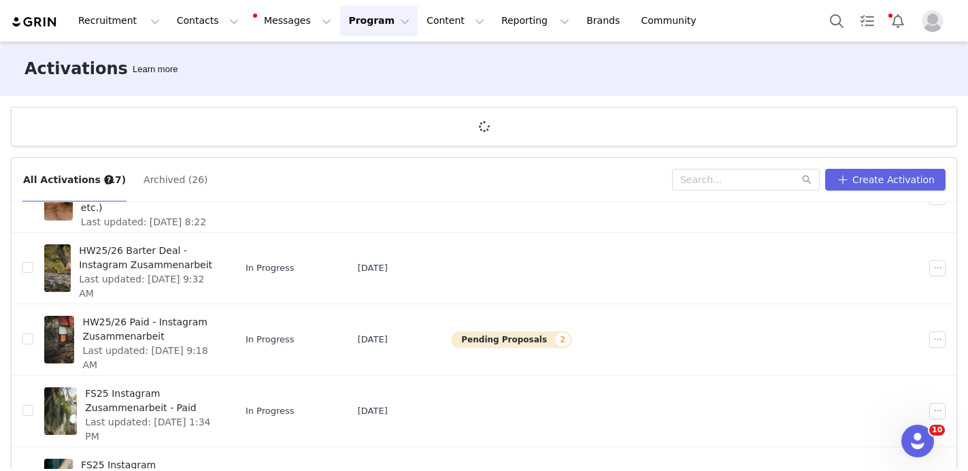
scroll to position [78, 0]
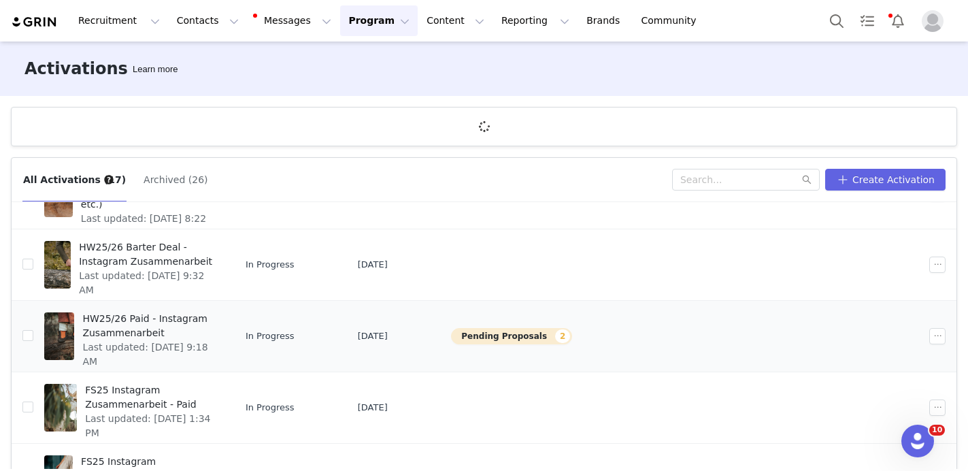
click at [195, 329] on span "HW25/26 Paid - Instagram Zusammenarbeit" at bounding box center [148, 326] width 133 height 29
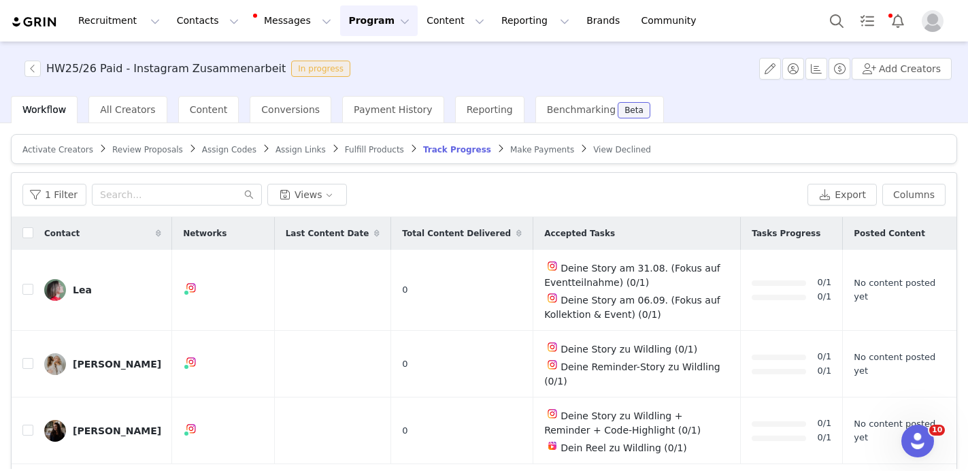
click at [373, 154] on span "Fulfill Products" at bounding box center [374, 150] width 59 height 10
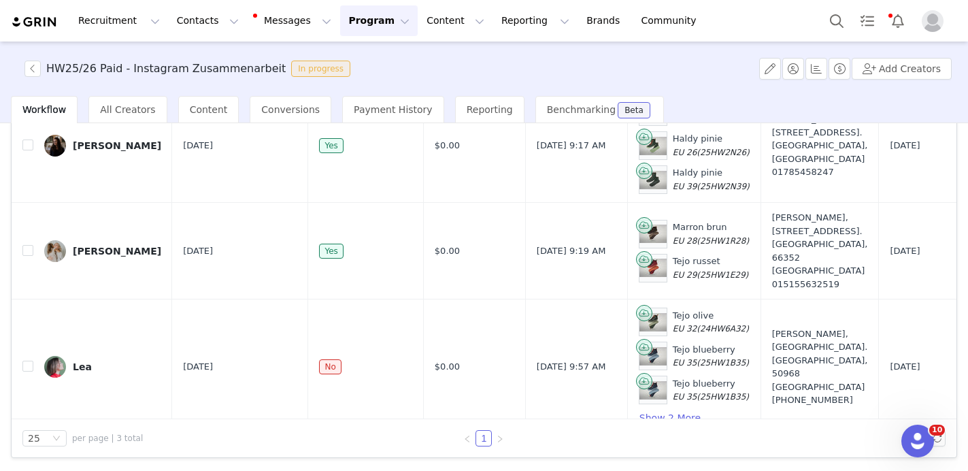
scroll to position [38, 0]
